Goal: Register for event/course

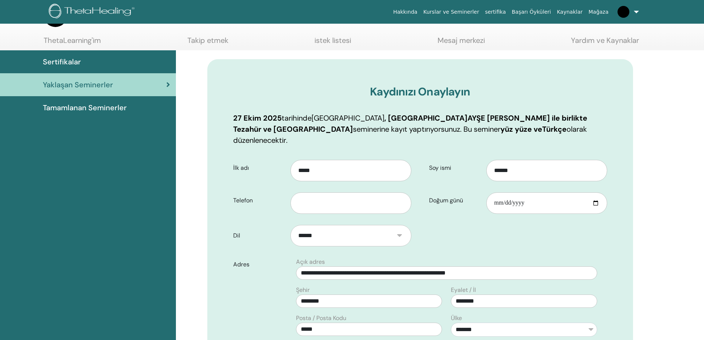
scroll to position [92, 0]
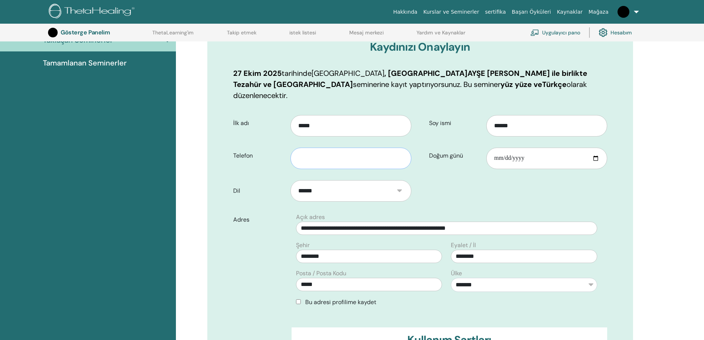
click at [308, 147] on input "text" at bounding box center [350, 157] width 120 height 21
type input "**********"
click at [546, 151] on input "Doğum günü" at bounding box center [546, 157] width 120 height 21
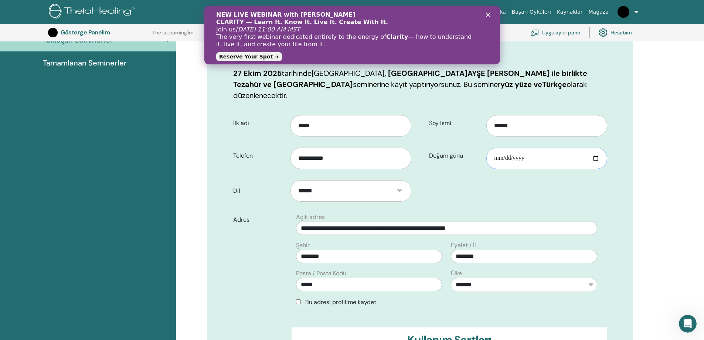
scroll to position [0, 0]
type input "**********"
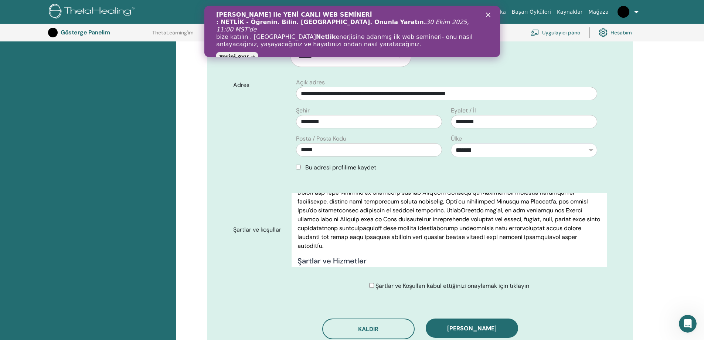
scroll to position [239, 0]
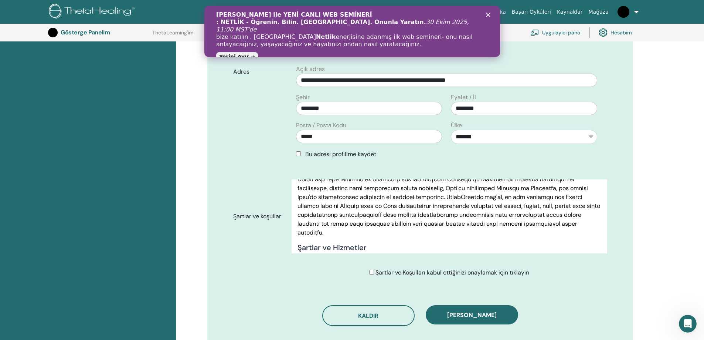
click at [488, 14] on polygon "Kapat" at bounding box center [487, 15] width 4 height 4
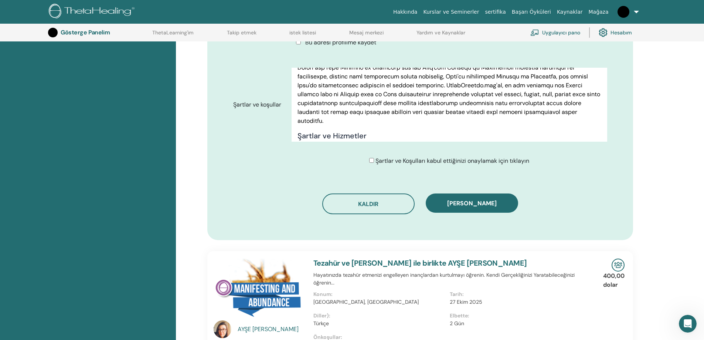
scroll to position [350, 0]
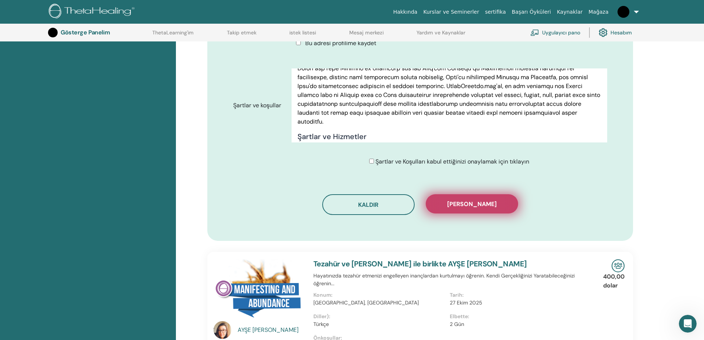
click at [474, 200] on font "Kaydı onayla" at bounding box center [472, 204] width 50 height 8
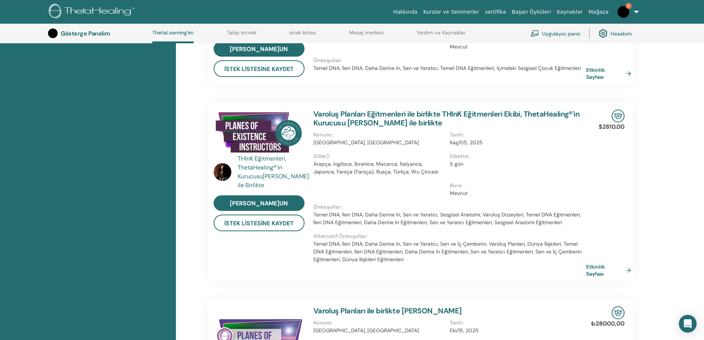
scroll to position [130, 0]
